Goal: Transaction & Acquisition: Purchase product/service

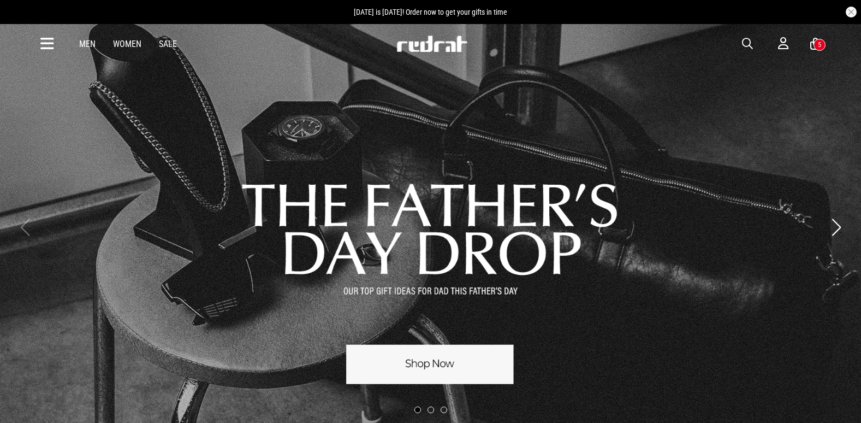
drag, startPoint x: 0, startPoint y: 0, endPoint x: 748, endPoint y: 44, distance: 749.2
click at [750, 43] on span "button" at bounding box center [747, 43] width 11 height 13
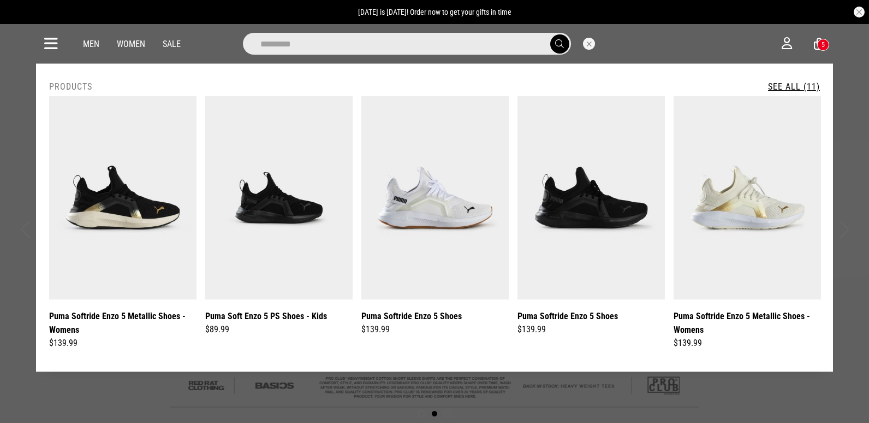
type input "*********"
click at [773, 82] on link "See All (11)" at bounding box center [794, 86] width 52 height 10
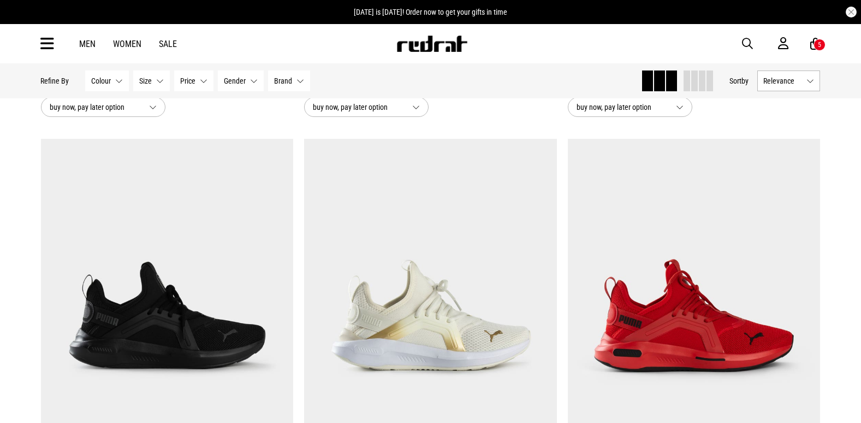
scroll to position [546, 0]
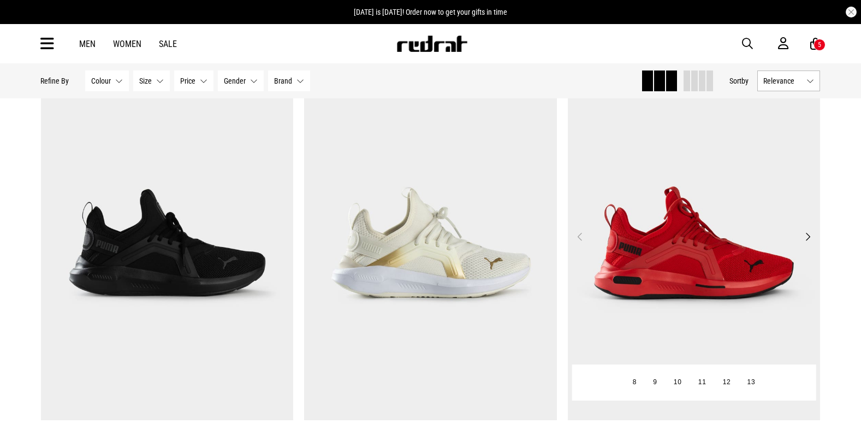
click at [647, 187] on img at bounding box center [694, 243] width 253 height 354
